Goal: Browse casually: Explore the website without a specific task or goal

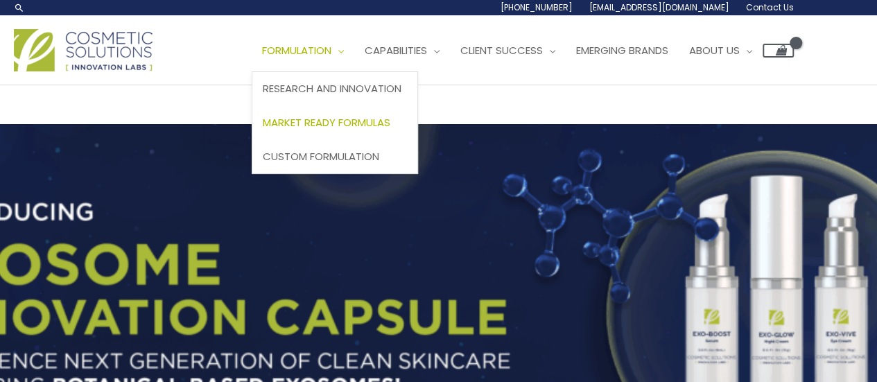
click at [337, 125] on span "Market Ready Formulas" at bounding box center [327, 122] width 128 height 15
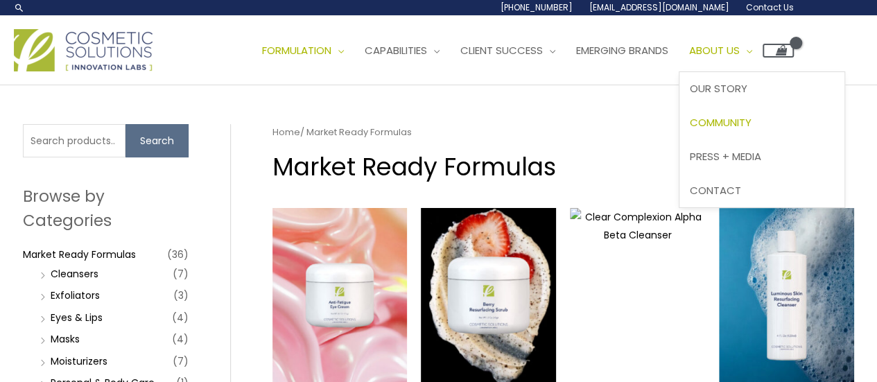
click at [743, 127] on span "Community" at bounding box center [720, 122] width 62 height 15
